Goal: Transaction & Acquisition: Download file/media

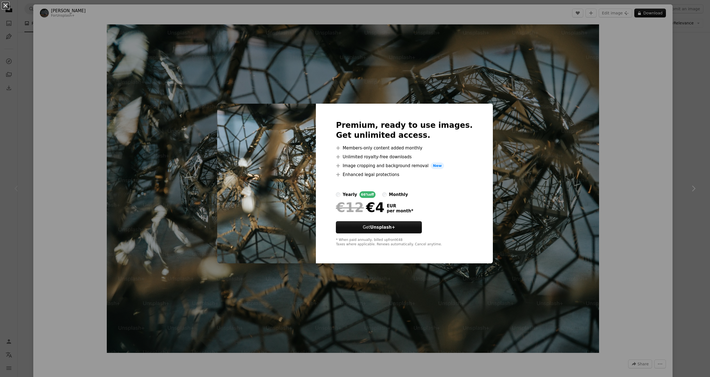
click at [6, 6] on button "An X shape" at bounding box center [5, 5] width 7 height 7
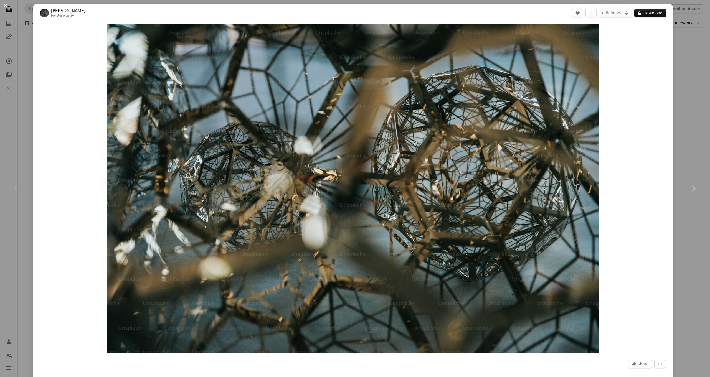
click at [6, 6] on button "An X shape" at bounding box center [5, 5] width 7 height 7
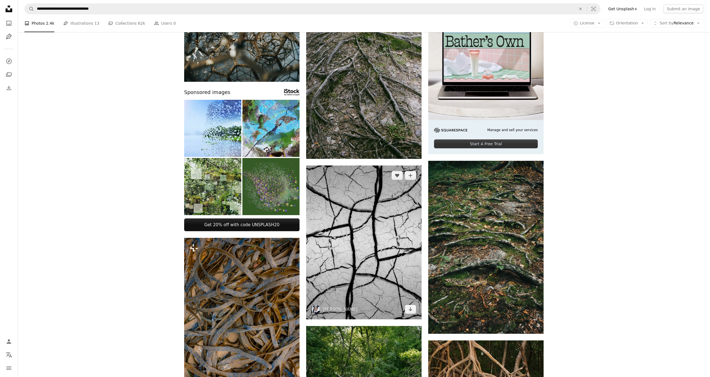
scroll to position [78, 0]
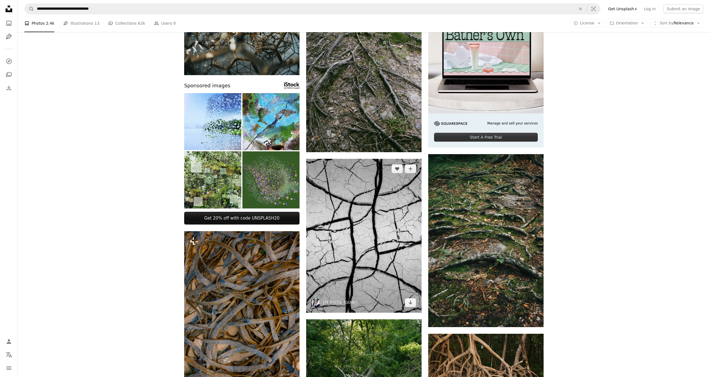
click at [369, 212] on img at bounding box center [363, 236] width 115 height 154
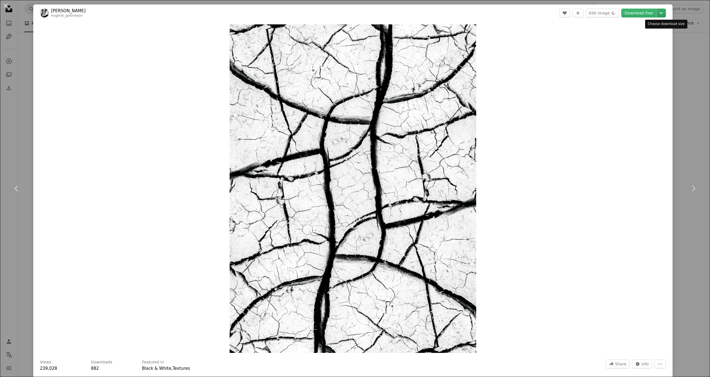
click at [663, 14] on icon "Choose download size" at bounding box center [660, 13] width 3 height 2
click at [636, 61] on span "Original Size" at bounding box center [628, 61] width 24 height 4
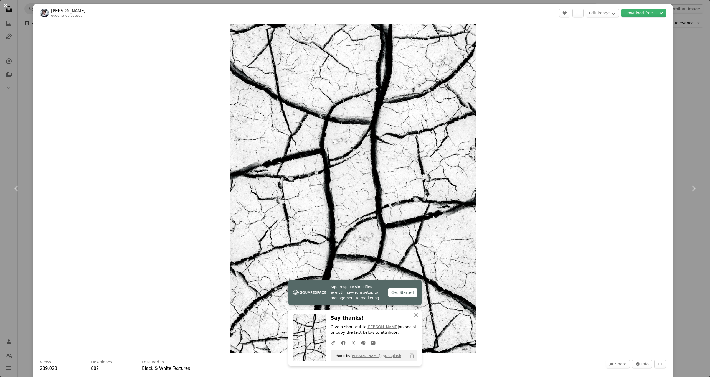
click at [6, 6] on button "An X shape" at bounding box center [5, 5] width 7 height 7
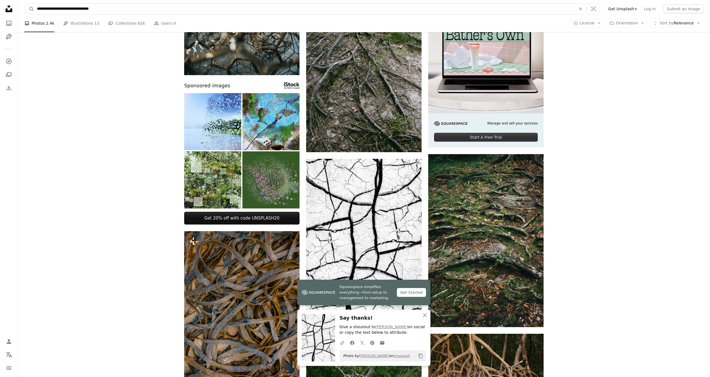
drag, startPoint x: 123, startPoint y: 11, endPoint x: 0, endPoint y: 7, distance: 122.9
paste input "**********"
type input "**********"
click at [29, 9] on button "A magnifying glass" at bounding box center [29, 9] width 9 height 11
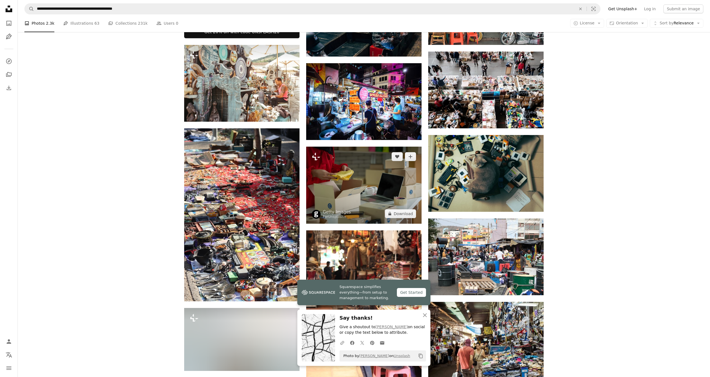
scroll to position [264, 0]
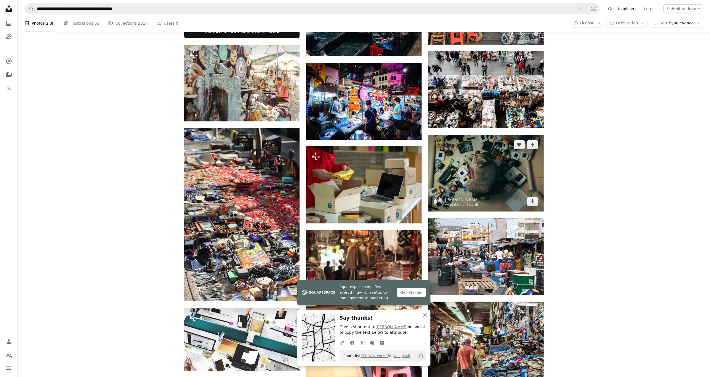
click at [479, 187] on img at bounding box center [485, 173] width 115 height 77
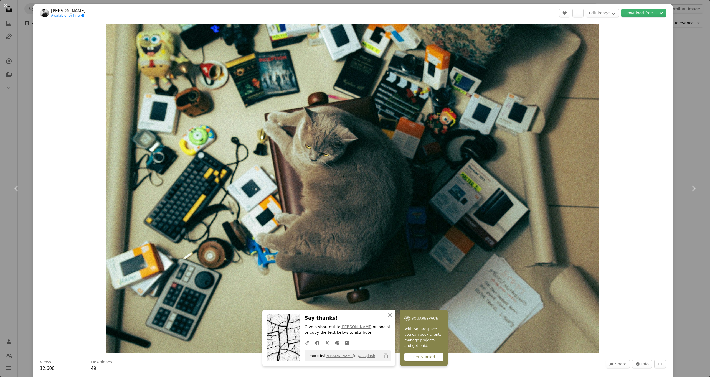
scroll to position [2, 0]
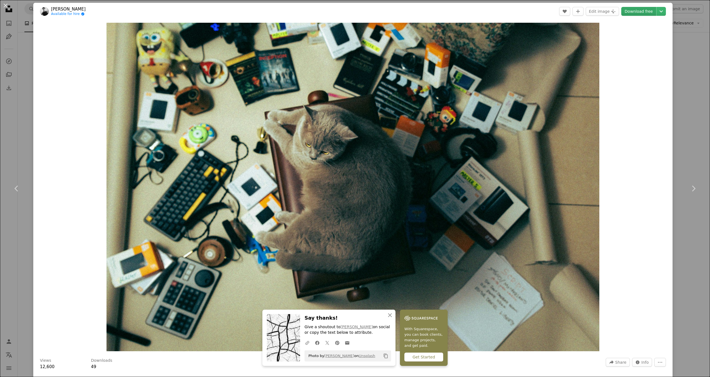
click at [652, 13] on link "Download free" at bounding box center [638, 11] width 35 height 9
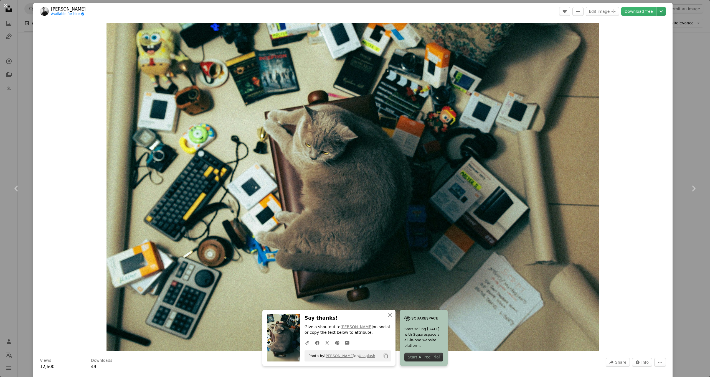
click at [664, 13] on icon "Chevron down" at bounding box center [661, 11] width 9 height 7
click at [642, 59] on span "( 6240 x 4160 )" at bounding box center [655, 59] width 27 height 4
click at [4, 4] on button "An X shape" at bounding box center [5, 5] width 7 height 7
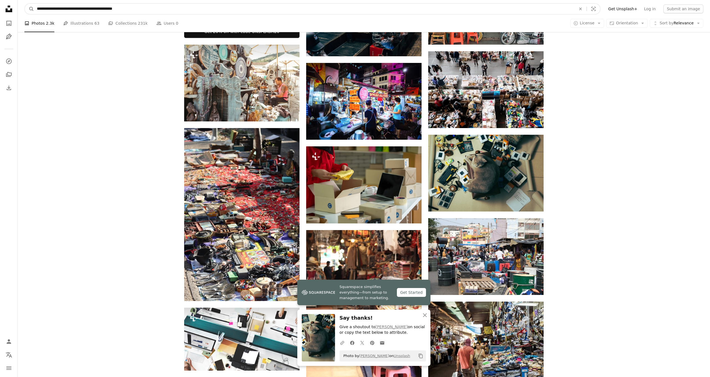
drag, startPoint x: 136, startPoint y: 10, endPoint x: 0, endPoint y: 3, distance: 136.6
click at [0, 3] on div "**********" at bounding box center [355, 364] width 710 height 1257
paste input "Find visuals sitewide"
type input "**********"
click at [29, 9] on button "A magnifying glass" at bounding box center [29, 9] width 9 height 11
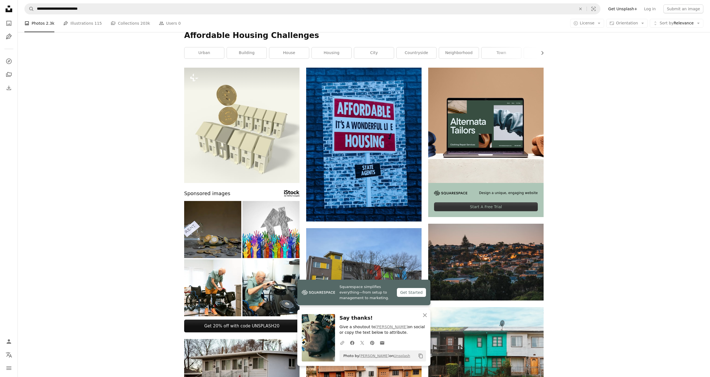
scroll to position [15, 0]
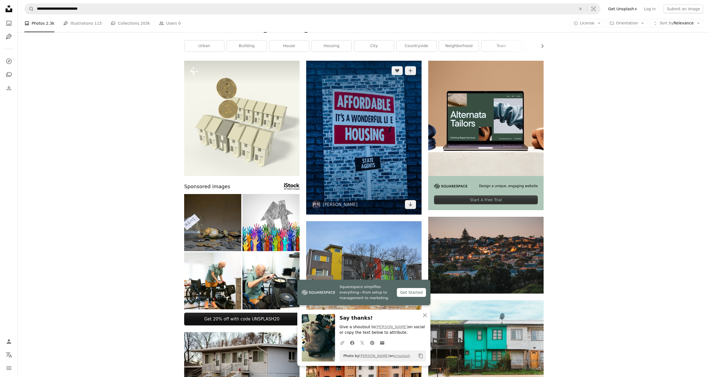
click at [349, 149] on img at bounding box center [363, 138] width 115 height 154
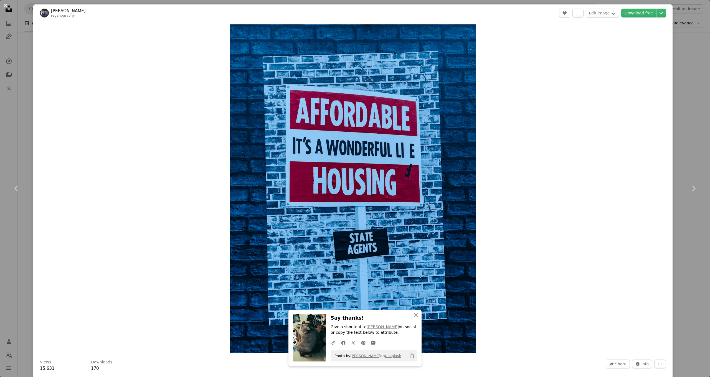
click at [6, 5] on button "An X shape" at bounding box center [5, 5] width 7 height 7
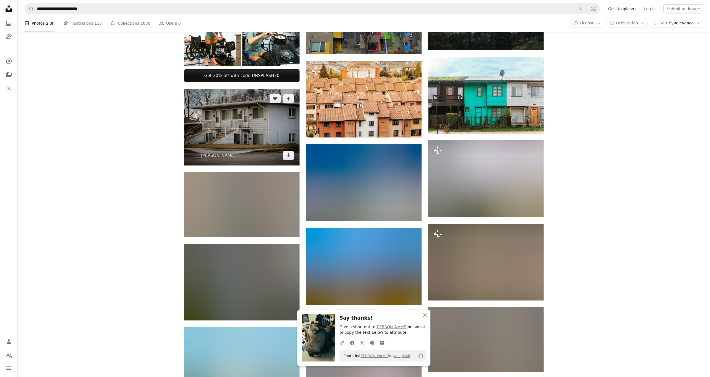
scroll to position [259, 0]
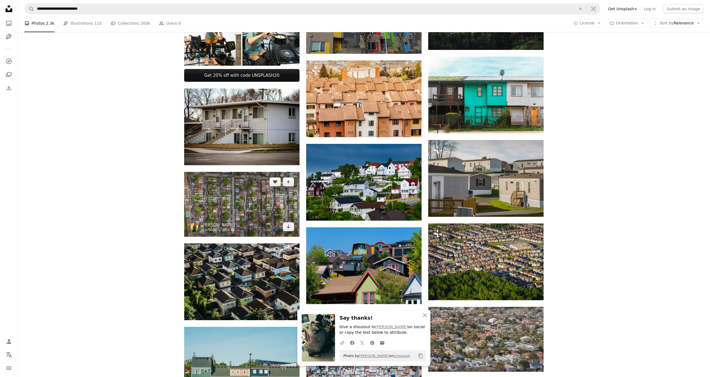
click at [243, 200] on img at bounding box center [241, 204] width 115 height 65
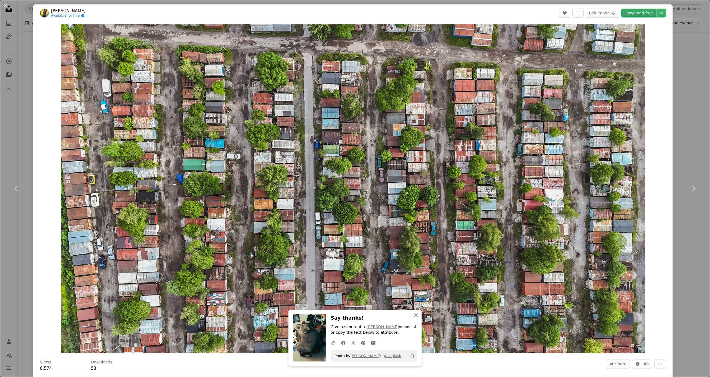
click at [636, 13] on link "Download free" at bounding box center [638, 13] width 35 height 9
click at [666, 12] on icon "Chevron down" at bounding box center [661, 13] width 9 height 7
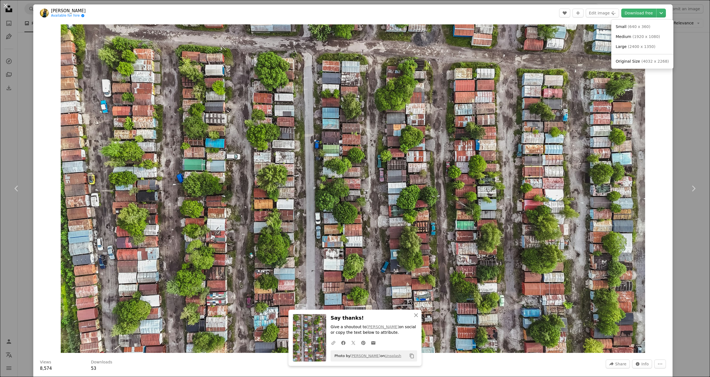
click at [5, 6] on dialog "An X shape Chevron left Chevron right Janek Valdsalu Available for hire A check…" at bounding box center [355, 188] width 710 height 377
click at [4, 5] on button "An X shape" at bounding box center [5, 5] width 7 height 7
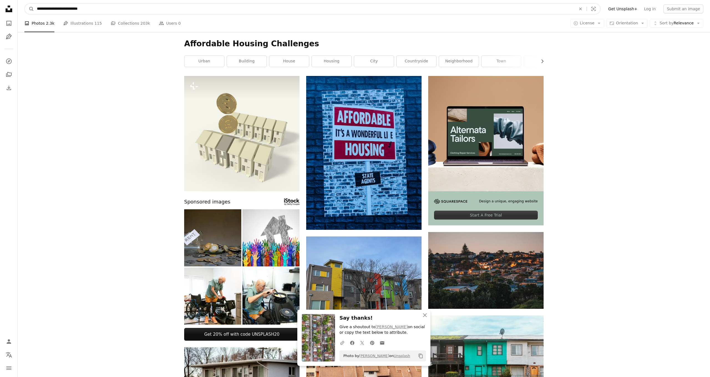
drag, startPoint x: 60, startPoint y: 8, endPoint x: 5, endPoint y: 2, distance: 55.6
paste input "Find visuals sitewide"
type input "**********"
click at [29, 9] on button "A magnifying glass" at bounding box center [29, 9] width 9 height 11
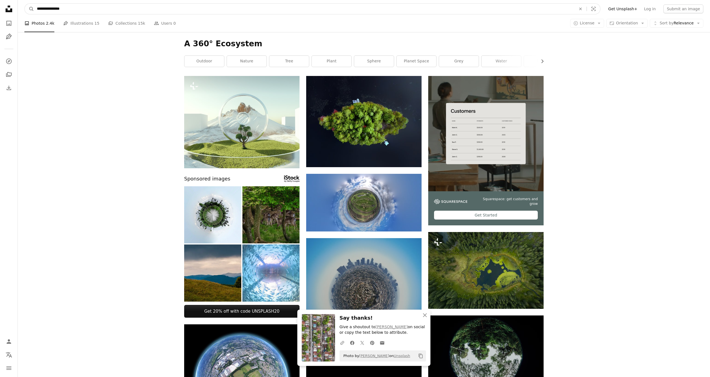
click at [49, 7] on input "**********" at bounding box center [304, 9] width 540 height 11
type input "**********"
click at [29, 9] on button "A magnifying glass" at bounding box center [29, 9] width 9 height 11
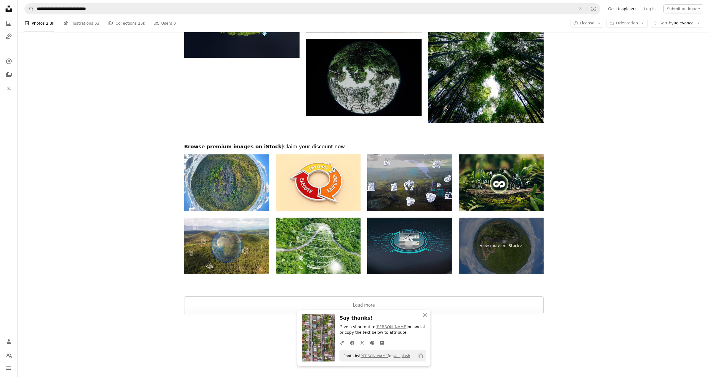
scroll to position [746, 0]
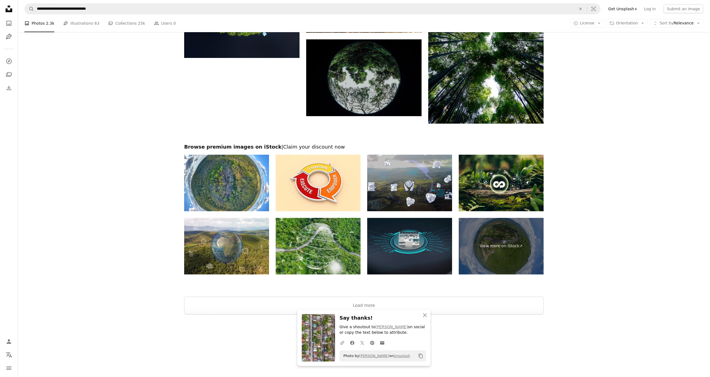
click at [332, 243] on img at bounding box center [318, 246] width 85 height 57
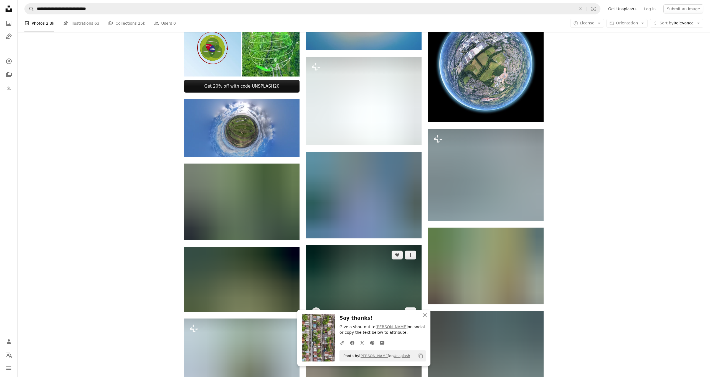
scroll to position [191, 0]
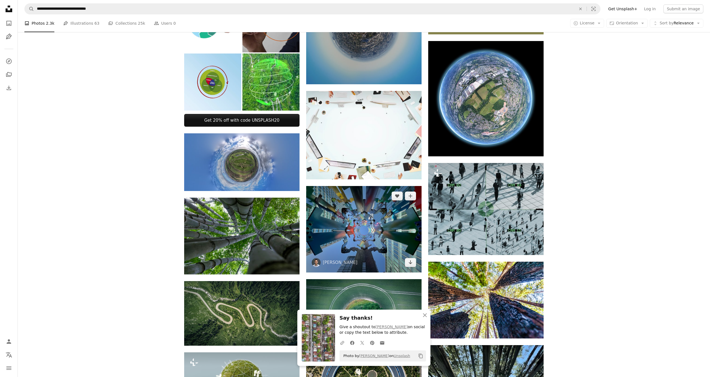
click at [349, 213] on img at bounding box center [363, 229] width 115 height 87
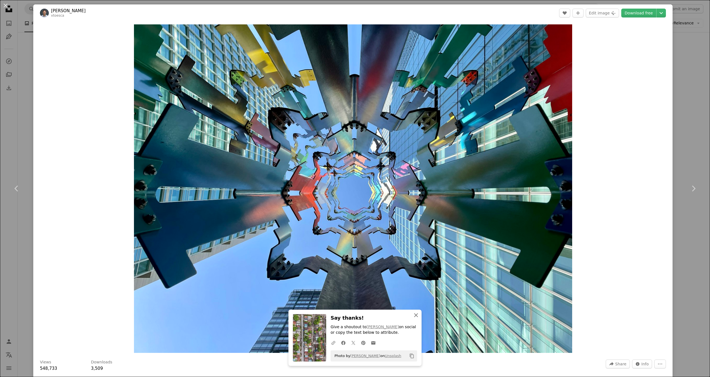
click at [416, 315] on icon "An X shape" at bounding box center [416, 315] width 7 height 7
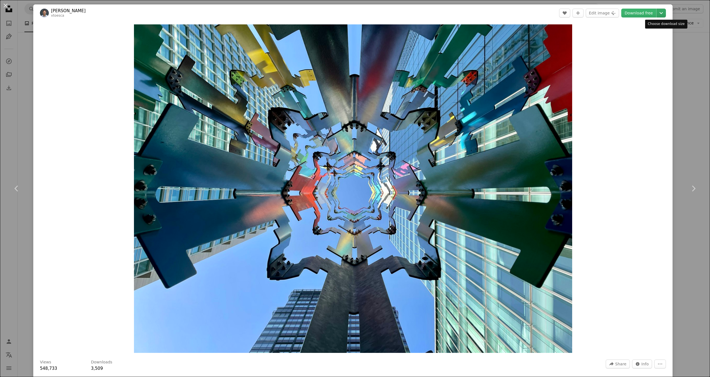
click at [666, 13] on icon "Chevron down" at bounding box center [661, 13] width 9 height 7
click at [645, 62] on span "( 4032 x 3024 )" at bounding box center [654, 61] width 27 height 4
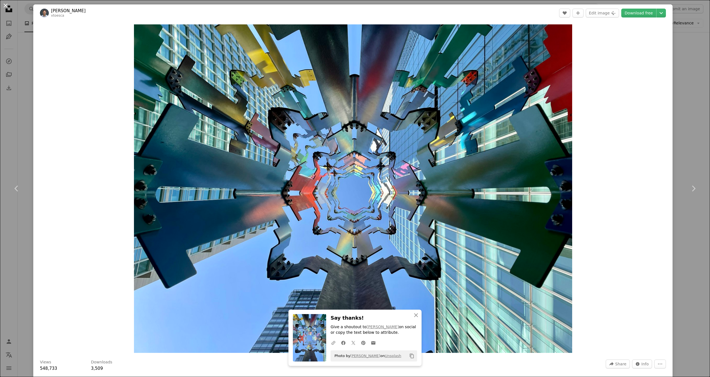
click at [5, 6] on button "An X shape" at bounding box center [5, 5] width 7 height 7
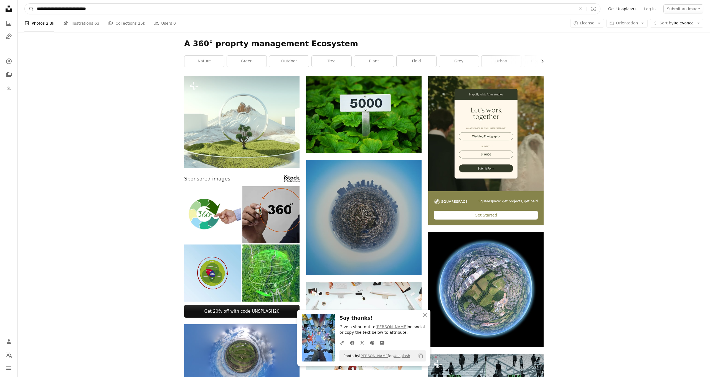
drag, startPoint x: 112, startPoint y: 9, endPoint x: 31, endPoint y: 3, distance: 81.7
click at [31, 3] on form "**********" at bounding box center [312, 8] width 576 height 11
paste input "Find visuals sitewide"
type input "**********"
click at [29, 9] on button "A magnifying glass" at bounding box center [29, 9] width 9 height 11
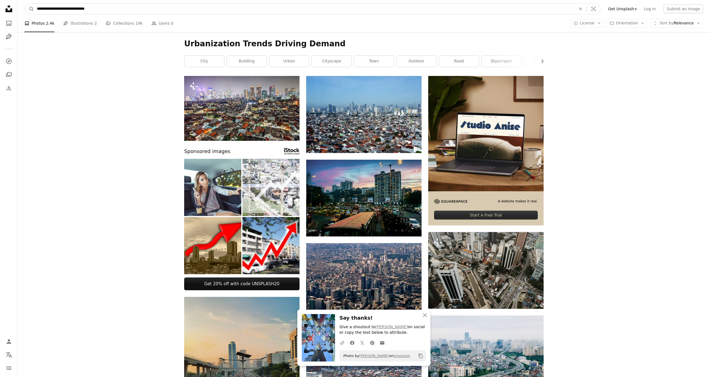
drag, startPoint x: 105, startPoint y: 9, endPoint x: 0, endPoint y: 2, distance: 105.3
type input "**********"
click at [29, 9] on button "A magnifying glass" at bounding box center [29, 9] width 9 height 11
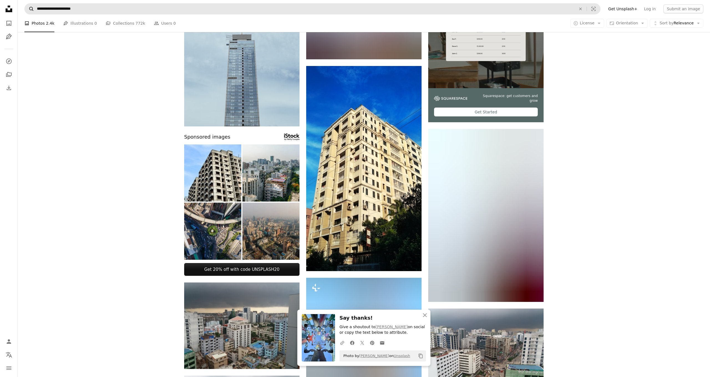
scroll to position [93, 0]
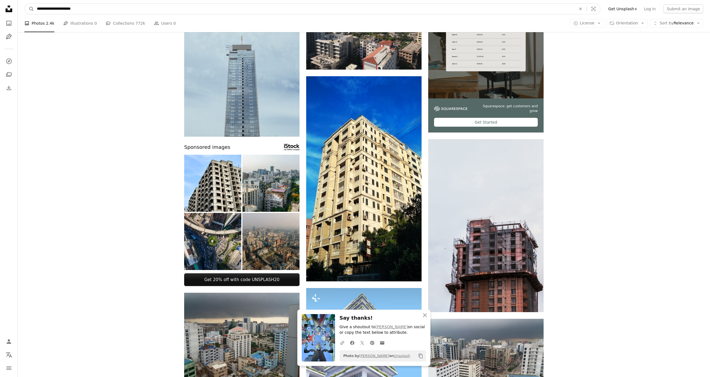
drag, startPoint x: 82, startPoint y: 9, endPoint x: 4, endPoint y: 3, distance: 78.2
type input "**********"
click at [29, 9] on button "A magnifying glass" at bounding box center [29, 9] width 9 height 11
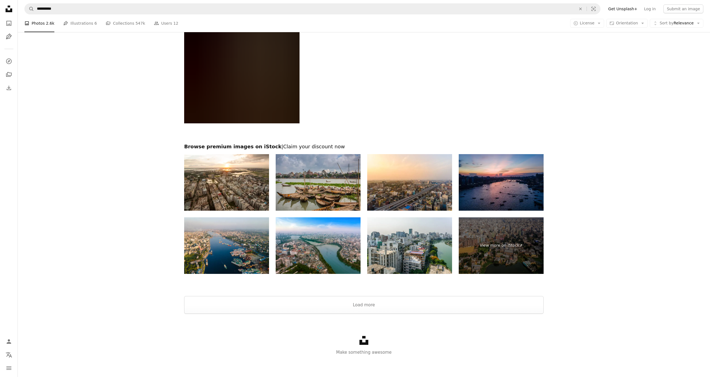
scroll to position [852, 0]
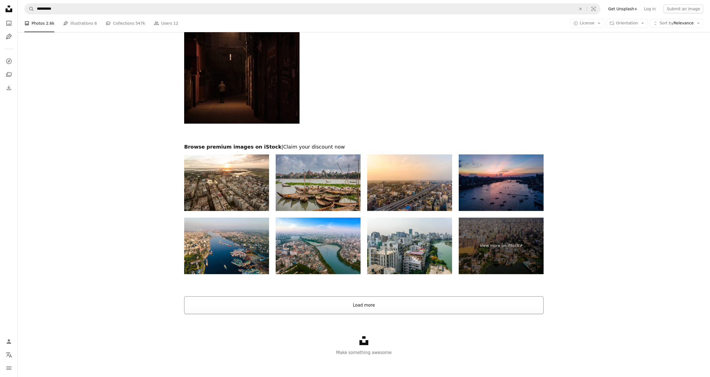
click at [367, 307] on button "Load more" at bounding box center [363, 305] width 359 height 18
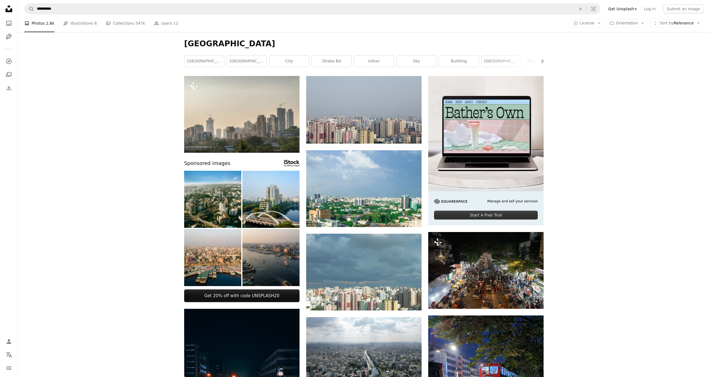
scroll to position [0, 0]
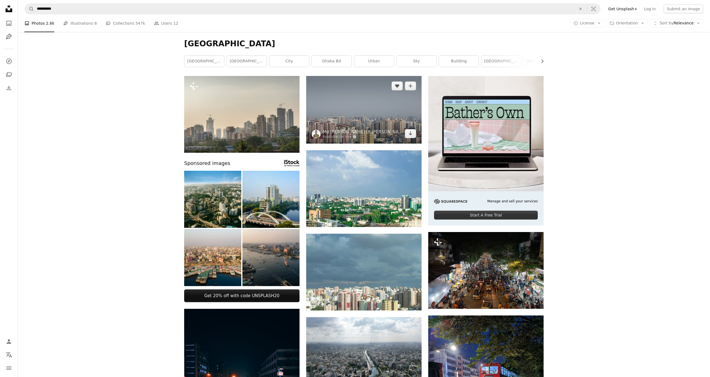
click at [340, 106] on img at bounding box center [363, 110] width 115 height 68
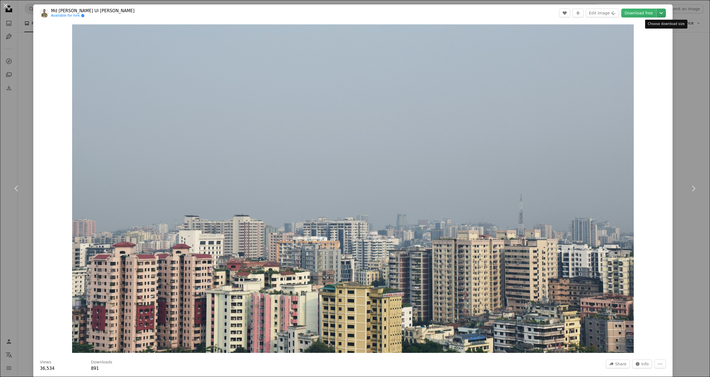
click at [664, 15] on icon "Chevron down" at bounding box center [661, 13] width 9 height 7
click at [637, 60] on span "Original Size" at bounding box center [628, 61] width 24 height 4
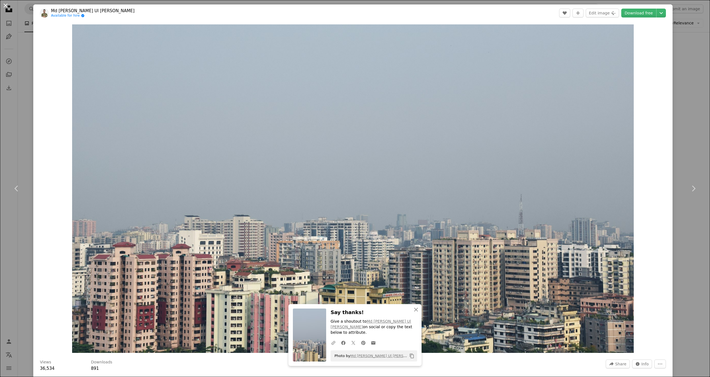
click at [6, 7] on button "An X shape" at bounding box center [5, 5] width 7 height 7
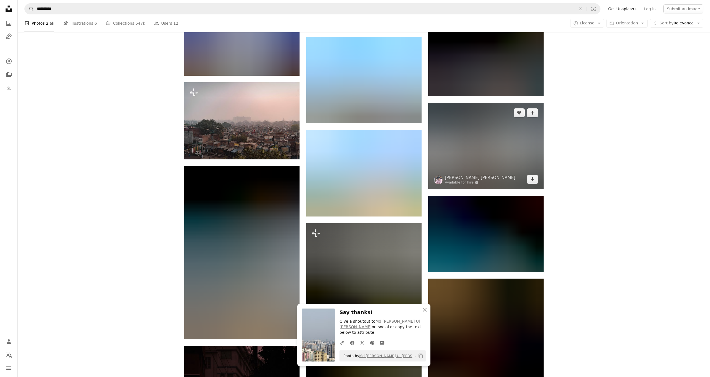
scroll to position [458, 0]
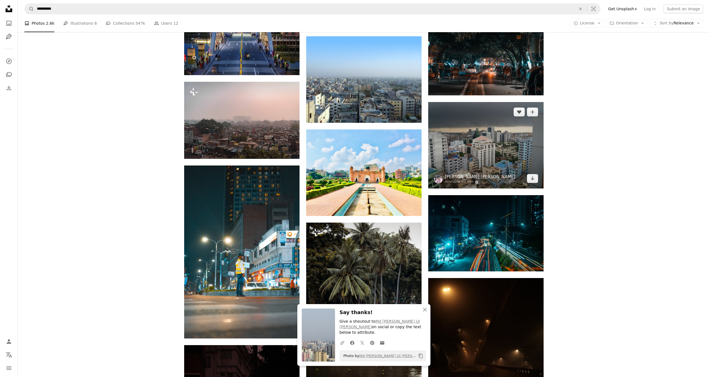
click at [488, 176] on link "[PERSON_NAME] [PERSON_NAME]" at bounding box center [480, 177] width 70 height 6
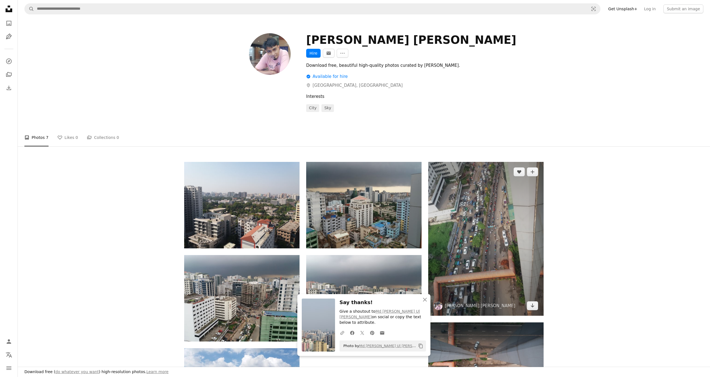
click at [482, 200] on img at bounding box center [485, 239] width 115 height 154
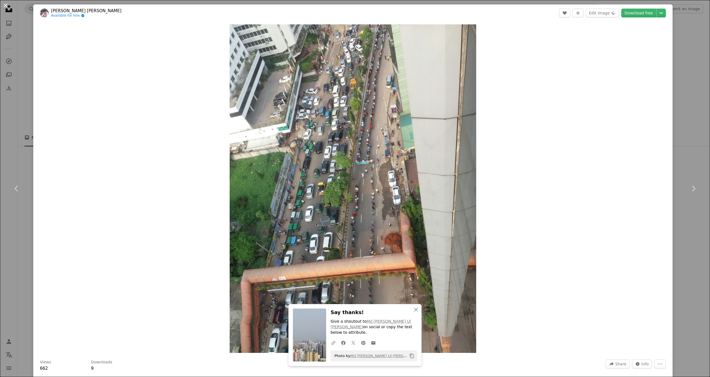
click at [5, 6] on button "An X shape" at bounding box center [5, 5] width 7 height 7
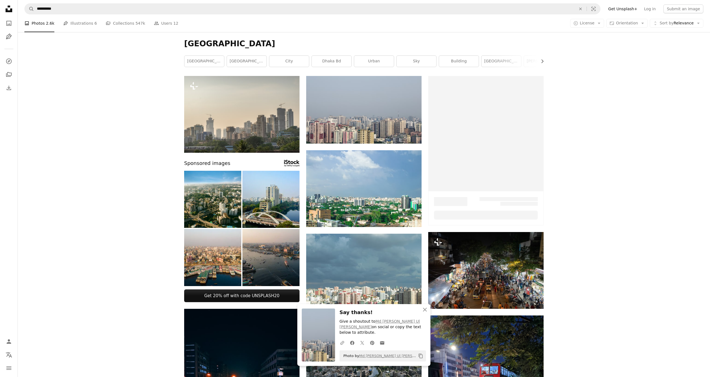
scroll to position [458, 0]
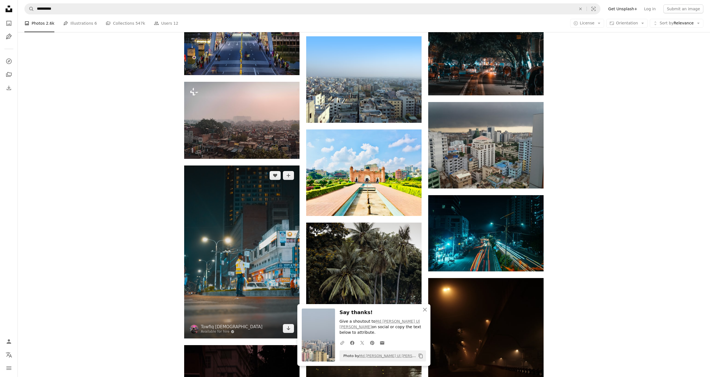
click at [231, 182] on img at bounding box center [241, 252] width 115 height 173
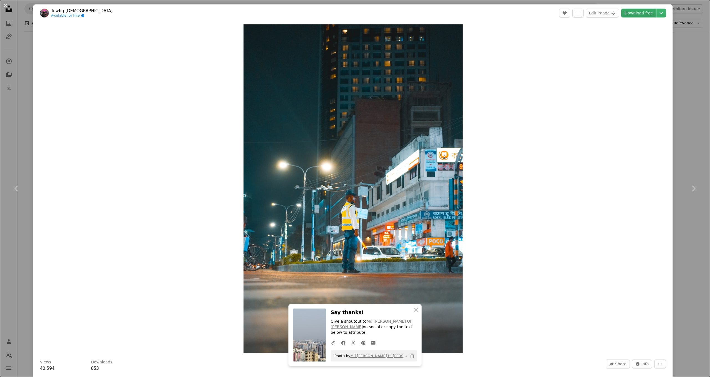
click at [636, 14] on link "Download free" at bounding box center [638, 13] width 35 height 9
click at [5, 7] on button "An X shape" at bounding box center [5, 5] width 7 height 7
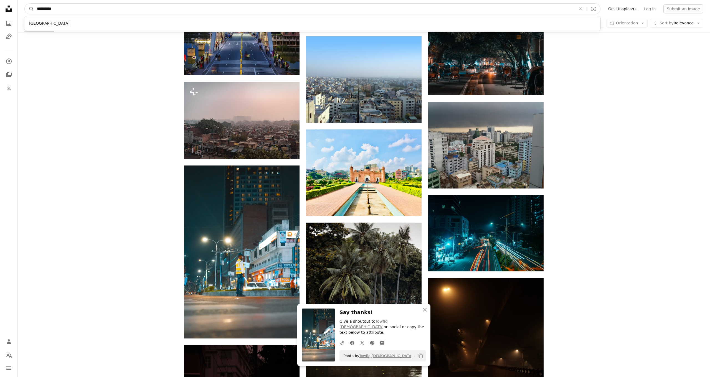
drag, startPoint x: 82, startPoint y: 9, endPoint x: 2, endPoint y: 5, distance: 79.7
paste input "**********"
type input "**********"
click at [29, 9] on button "A magnifying glass" at bounding box center [29, 9] width 9 height 11
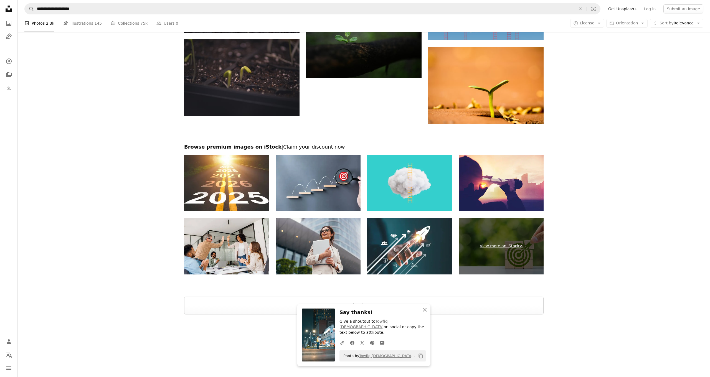
scroll to position [682, 0]
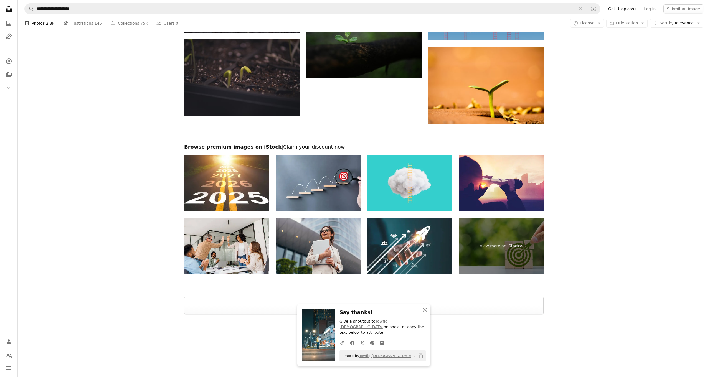
click at [425, 312] on icon "button" at bounding box center [425, 310] width 4 height 4
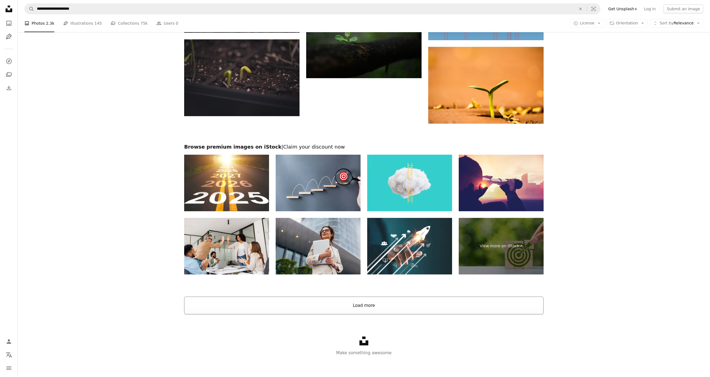
click at [365, 304] on button "Load more" at bounding box center [363, 306] width 359 height 18
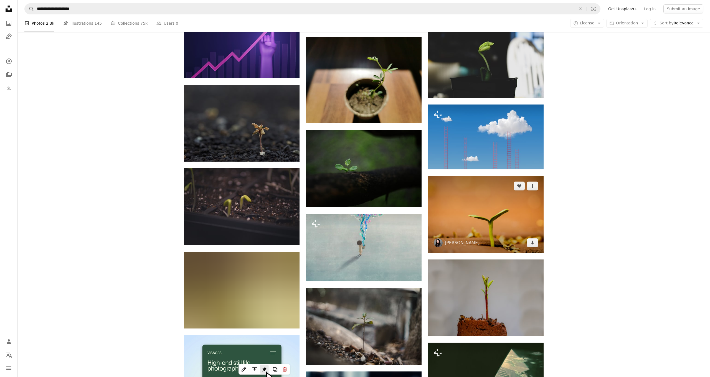
scroll to position [558, 0]
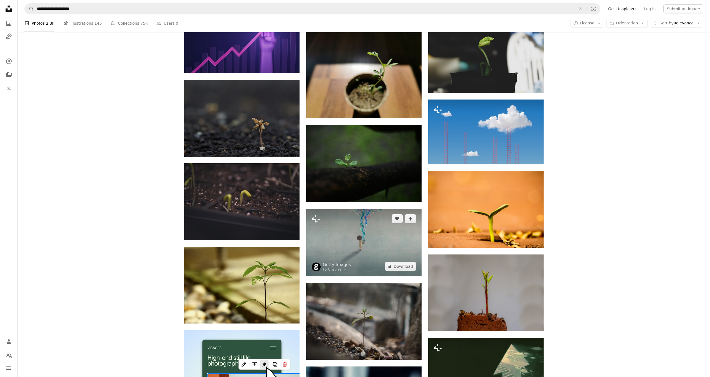
click at [372, 248] on img at bounding box center [363, 243] width 115 height 68
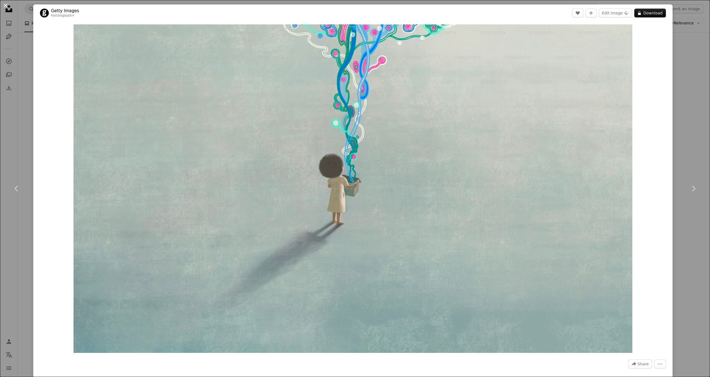
click at [3, 5] on button "An X shape" at bounding box center [5, 5] width 7 height 7
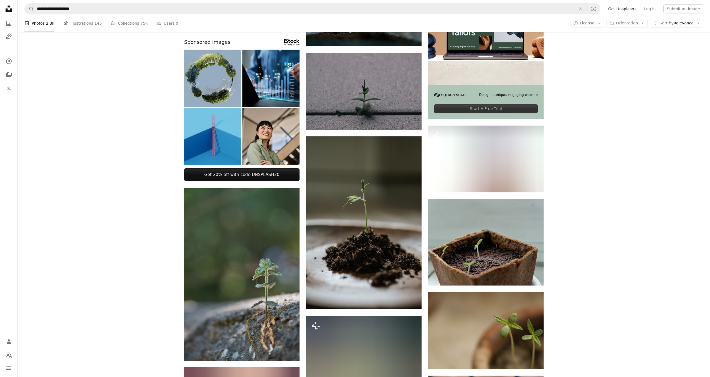
scroll to position [99, 0]
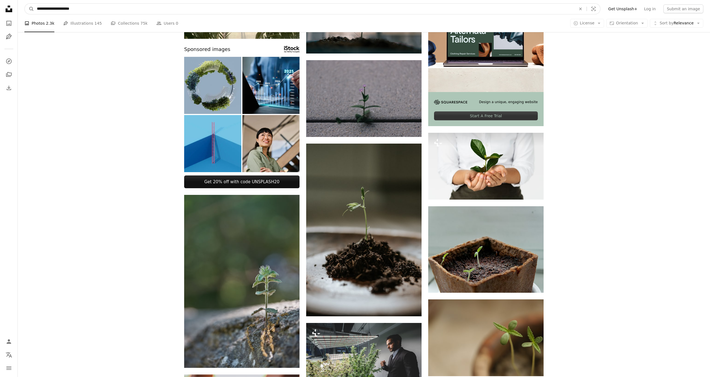
click at [105, 11] on input "**********" at bounding box center [304, 9] width 540 height 11
type input "**********"
click at [29, 9] on button "A magnifying glass" at bounding box center [29, 9] width 9 height 11
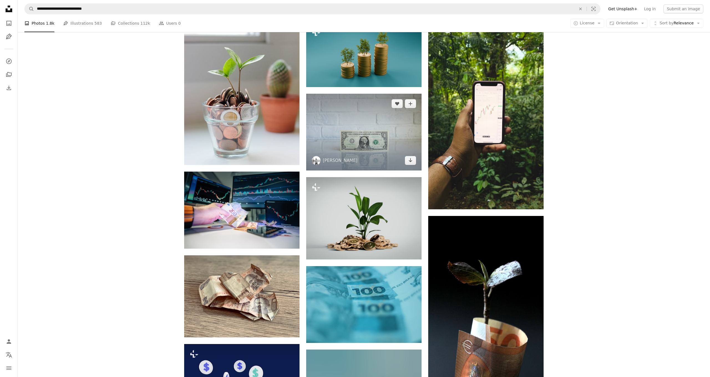
scroll to position [437, 0]
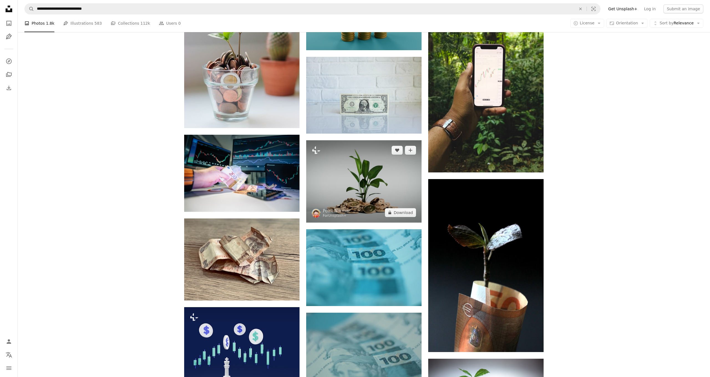
click at [387, 177] on img at bounding box center [363, 181] width 115 height 82
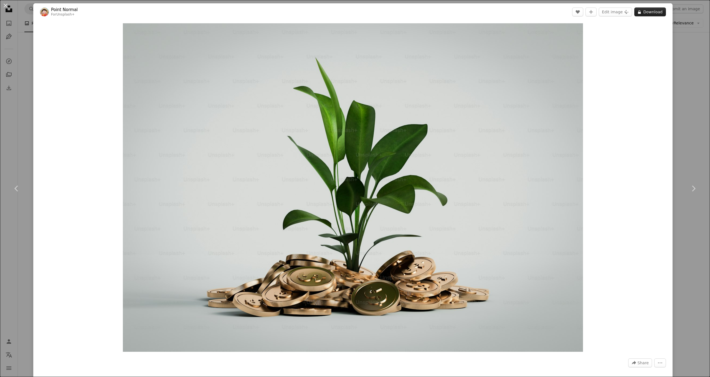
scroll to position [1, 0]
click at [5, 5] on button "An X shape" at bounding box center [5, 5] width 7 height 7
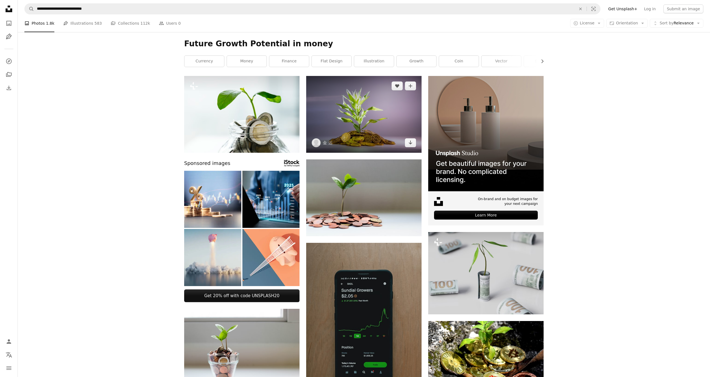
click at [375, 116] on img at bounding box center [363, 114] width 115 height 77
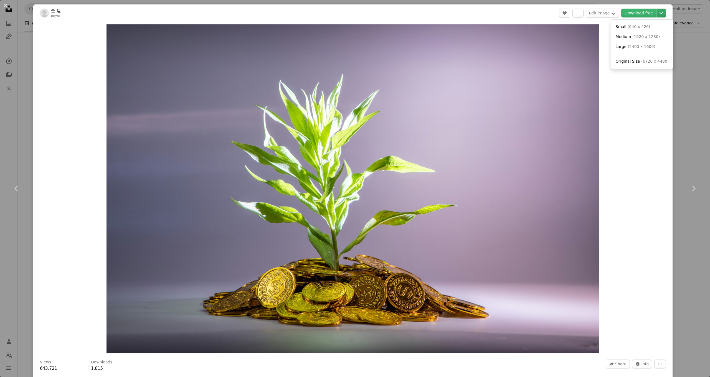
click at [663, 13] on icon "Chevron down" at bounding box center [661, 13] width 9 height 7
click at [641, 61] on span "( 6720 x 4480 )" at bounding box center [654, 61] width 27 height 4
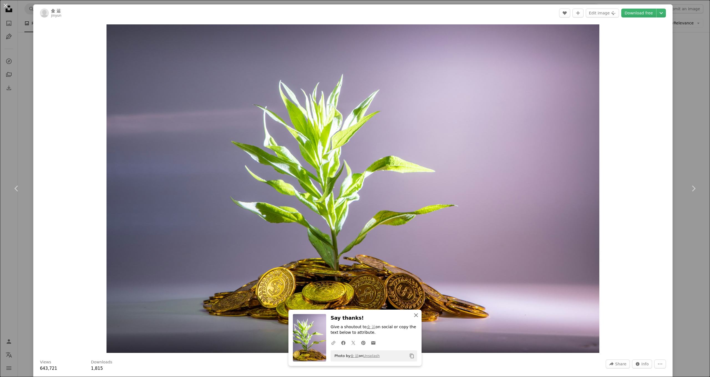
click at [416, 316] on icon "button" at bounding box center [416, 315] width 4 height 4
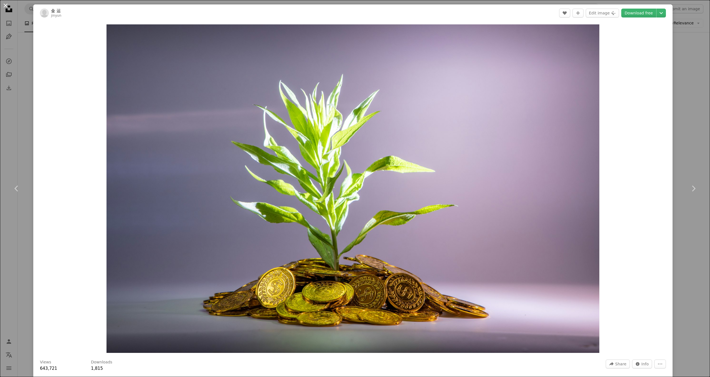
click at [4, 7] on button "An X shape" at bounding box center [5, 5] width 7 height 7
